Goal: Information Seeking & Learning: Learn about a topic

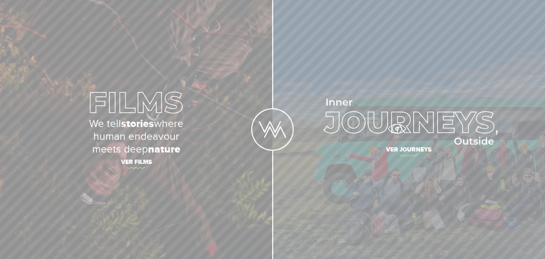
click at [397, 129] on img at bounding box center [409, 122] width 178 height 46
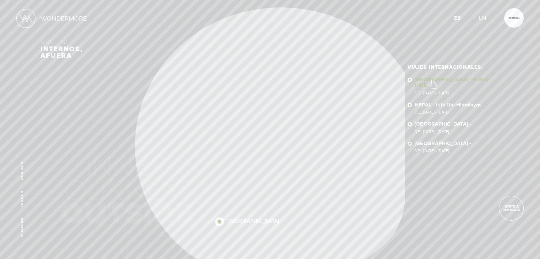
click at [432, 81] on link "SUDÁFRICA - RUN & HIKE Del 23 OCT - 5 NOV 2025" at bounding box center [457, 86] width 85 height 18
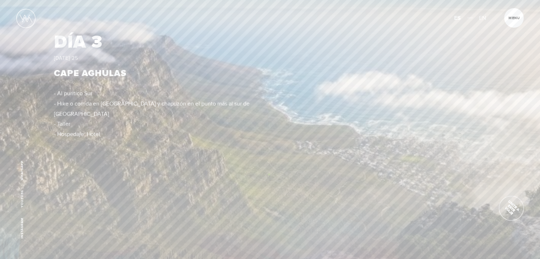
scroll to position [1527, 0]
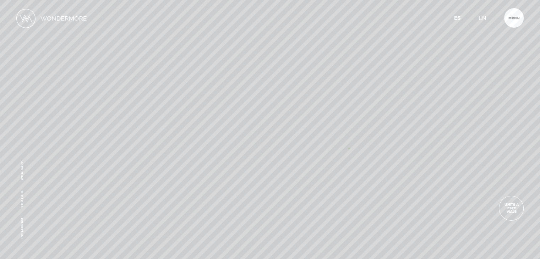
scroll to position [0, 0]
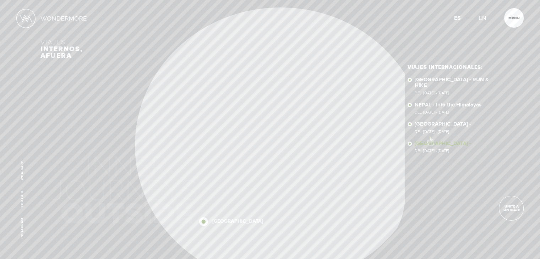
click at [430, 141] on link "ISLANDIA - Del 23 Sep - 02 Oct, 2025" at bounding box center [457, 147] width 85 height 12
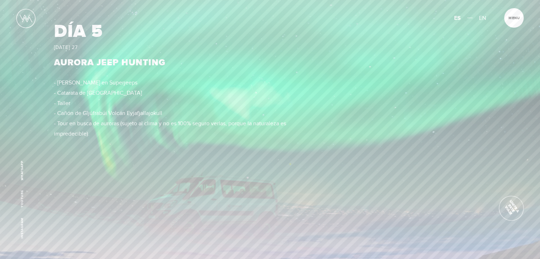
scroll to position [1971, 0]
